Goal: Information Seeking & Learning: Find specific fact

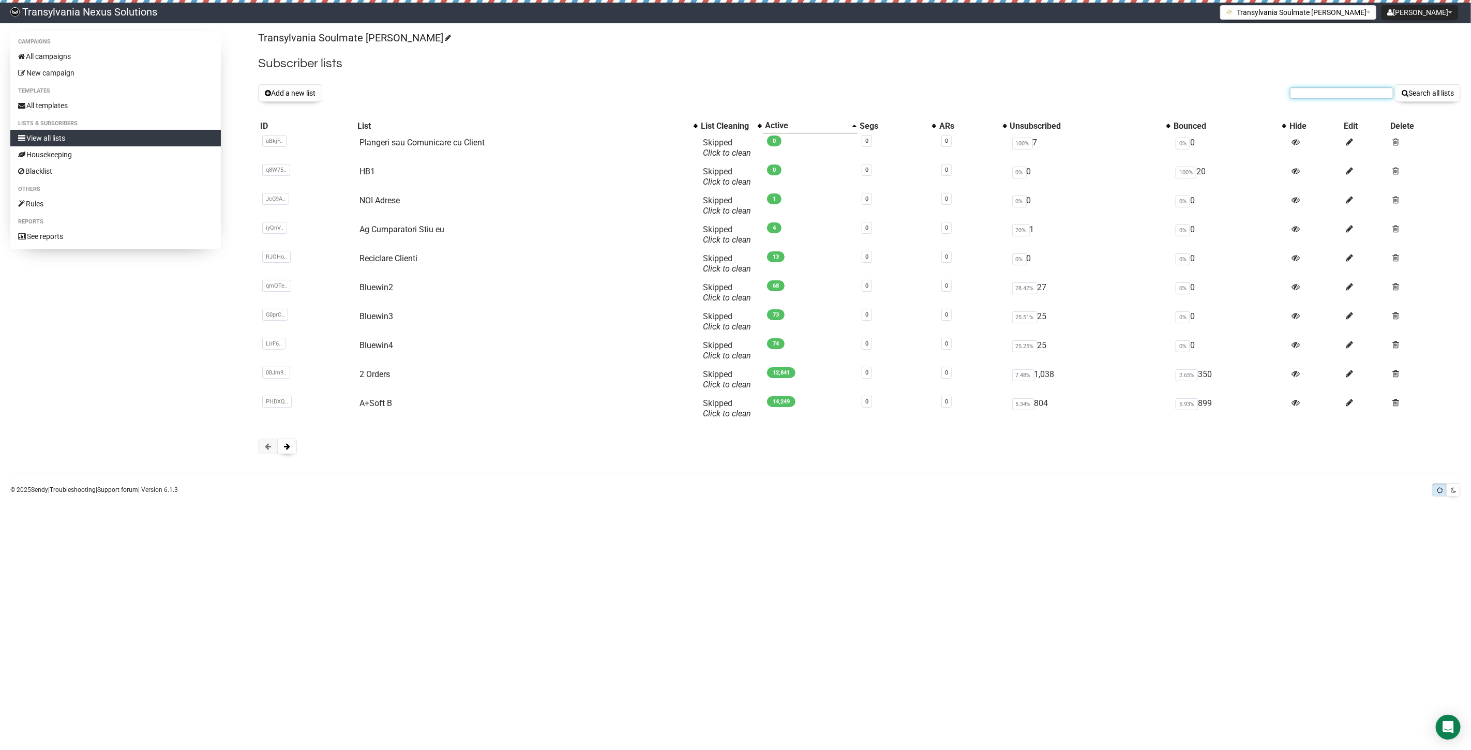
click at [1307, 91] on input "text" at bounding box center [1341, 92] width 103 height 11
paste input "[EMAIL_ADDRESS][DOMAIN_NAME]"
type input "franzi.winkler73@gmail.com"
click at [1427, 97] on button "Search all lists" at bounding box center [1428, 93] width 66 height 18
click at [290, 442] on button at bounding box center [287, 446] width 20 height 16
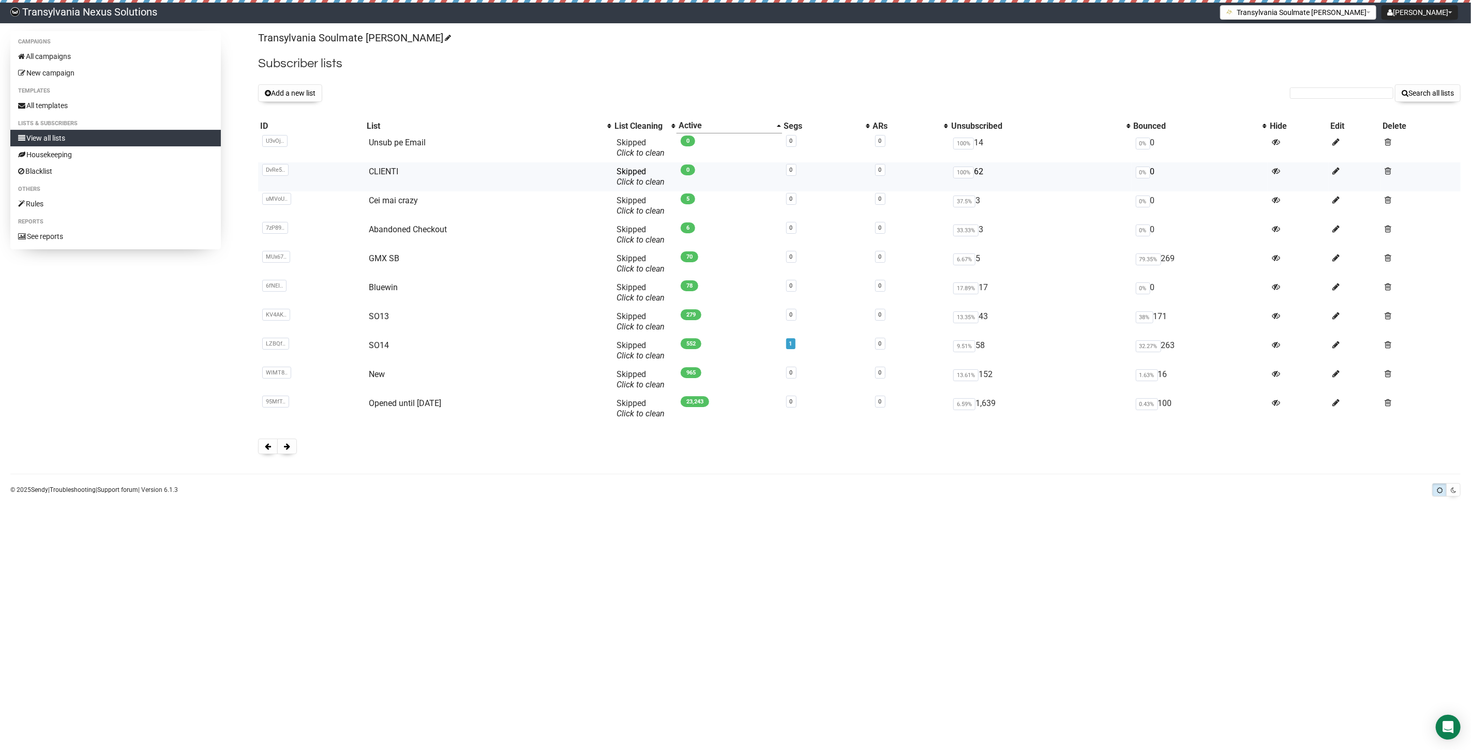
click at [375, 165] on td "CLIENTI" at bounding box center [489, 176] width 248 height 29
click at [383, 174] on link "CLIENTI" at bounding box center [383, 171] width 29 height 10
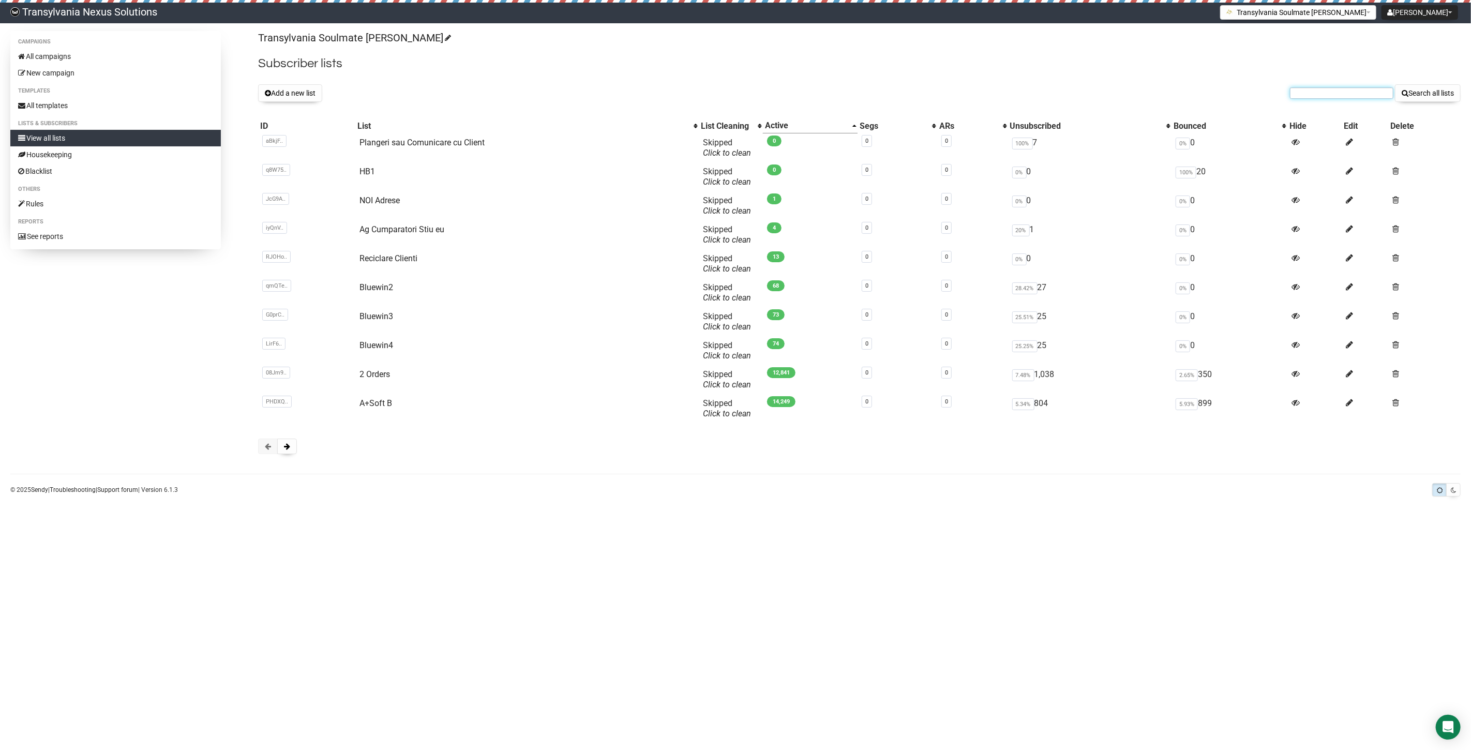
paste input "[EMAIL_ADDRESS][DOMAIN_NAME]"
type input "franzi.winkler73@gmail.com"
click at [1456, 89] on button "Search all lists" at bounding box center [1428, 93] width 66 height 18
click at [71, 48] on link "All campaigns" at bounding box center [115, 56] width 210 height 17
drag, startPoint x: 1283, startPoint y: 90, endPoint x: 1292, endPoint y: 80, distance: 12.8
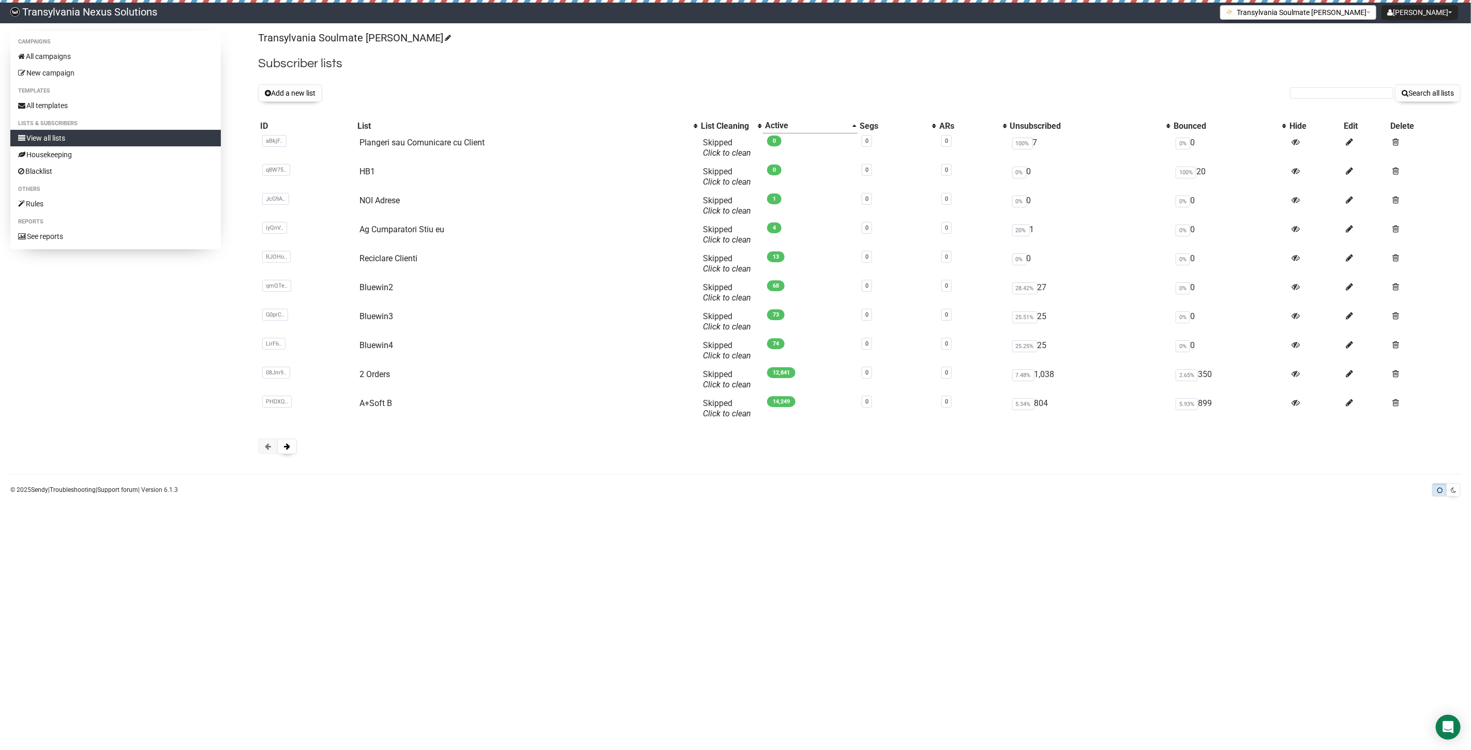
click at [1292, 80] on div "Transylvania Soulmate [PERSON_NAME] Subscriber lists Add a new list Search all …" at bounding box center [859, 247] width 1202 height 433
paste input "[EMAIL_ADDRESS][PERSON_NAME][DOMAIN_NAME]"
type input "cw@weinmann-astrologie.de"
click at [1433, 94] on button "Search all lists" at bounding box center [1428, 93] width 66 height 18
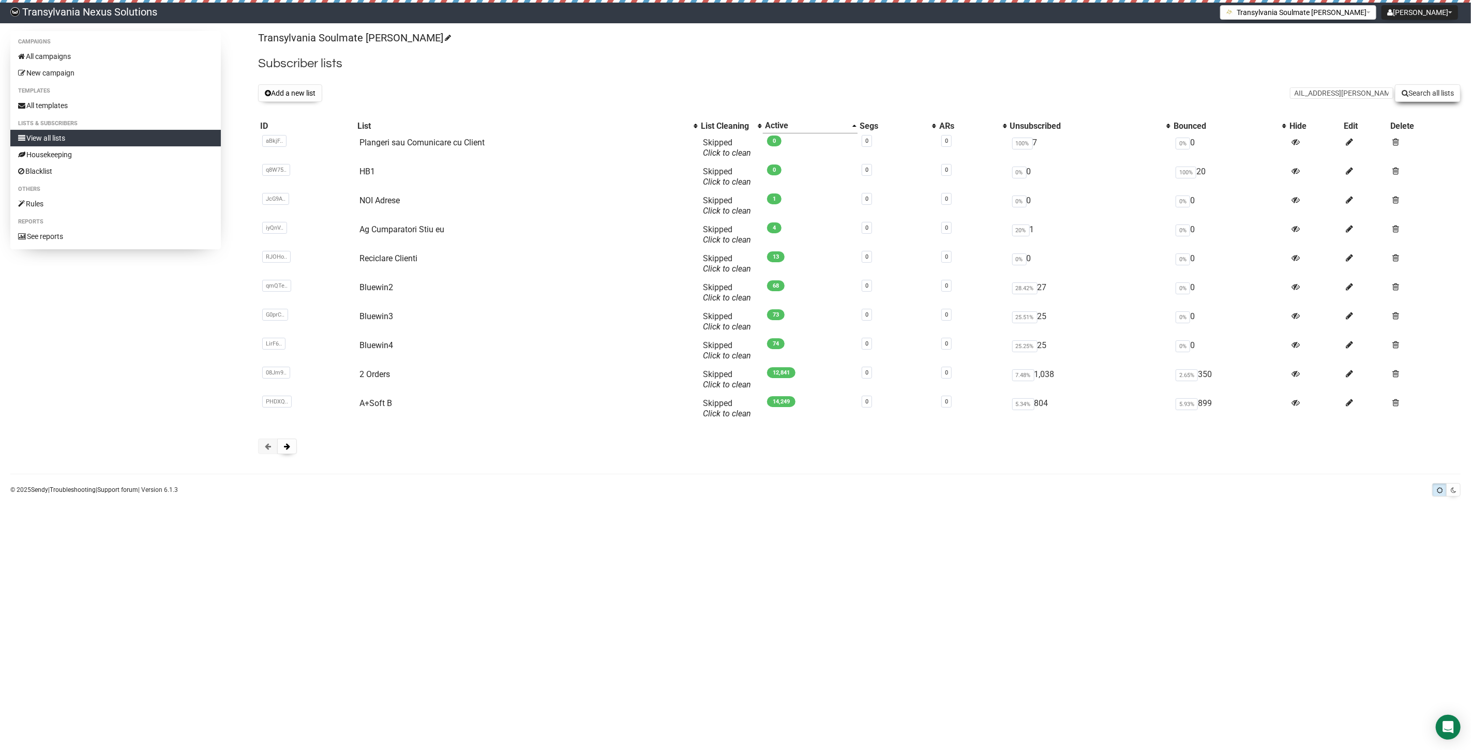
scroll to position [0, 0]
click at [88, 49] on link "All campaigns" at bounding box center [115, 56] width 210 height 17
